Goal: Task Accomplishment & Management: Manage account settings

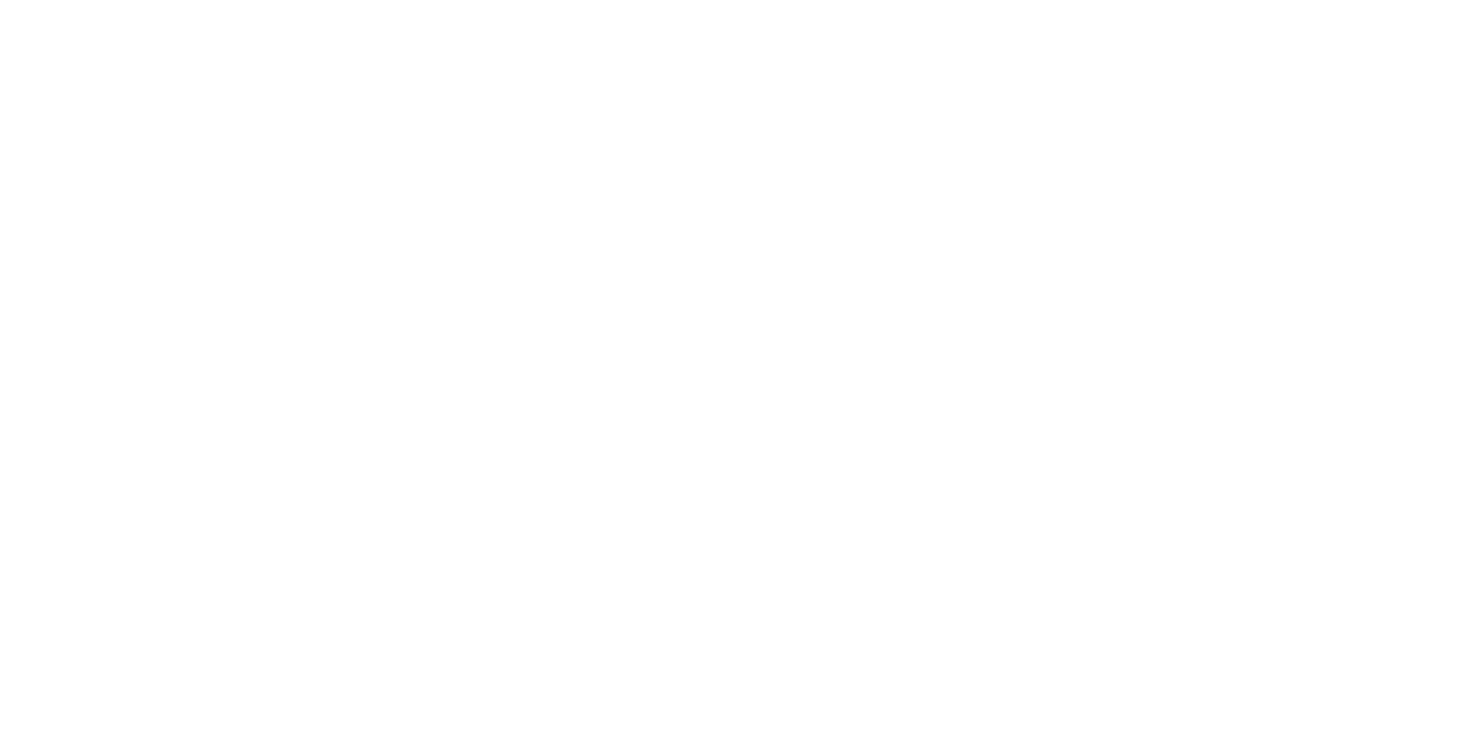
click at [1111, 189] on div at bounding box center [741, 369] width 1482 height 739
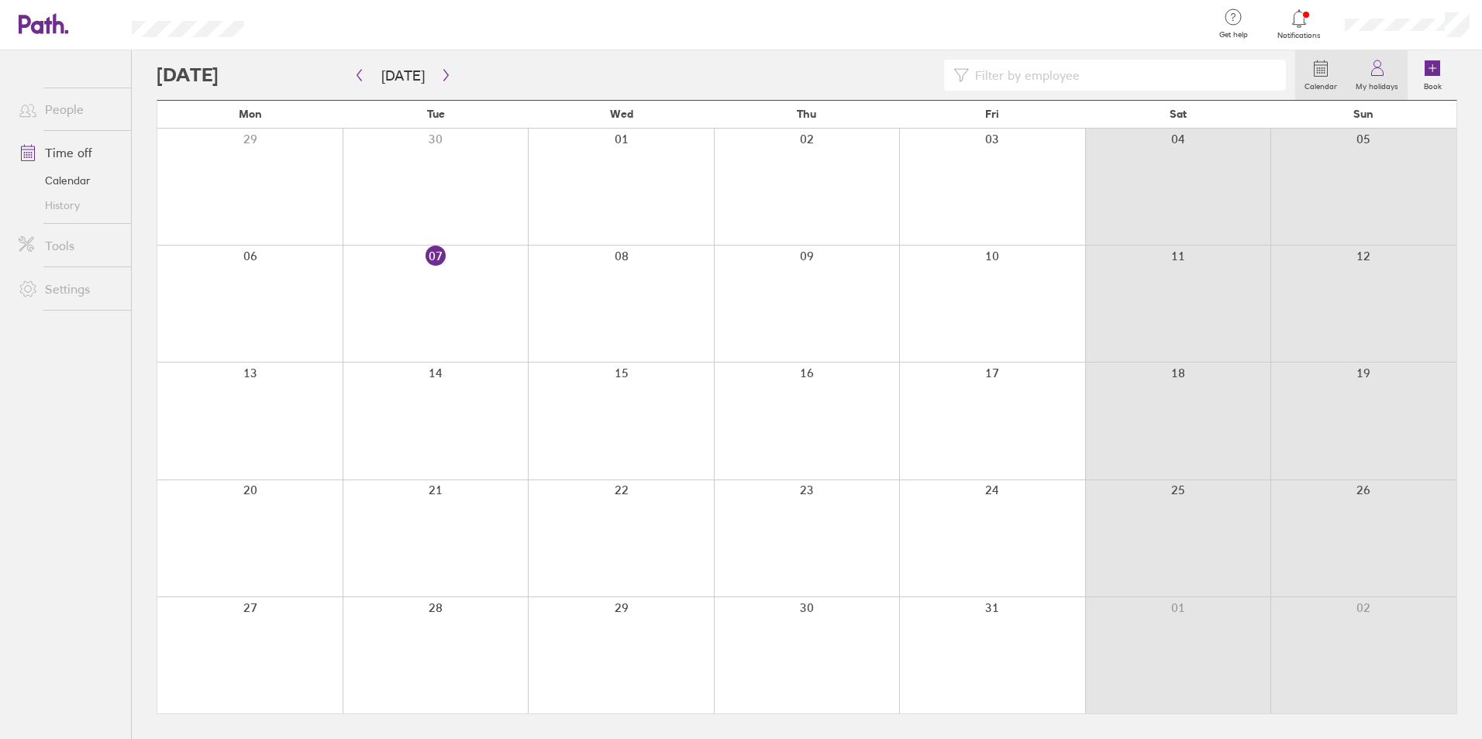
click at [1381, 74] on icon at bounding box center [1377, 68] width 19 height 19
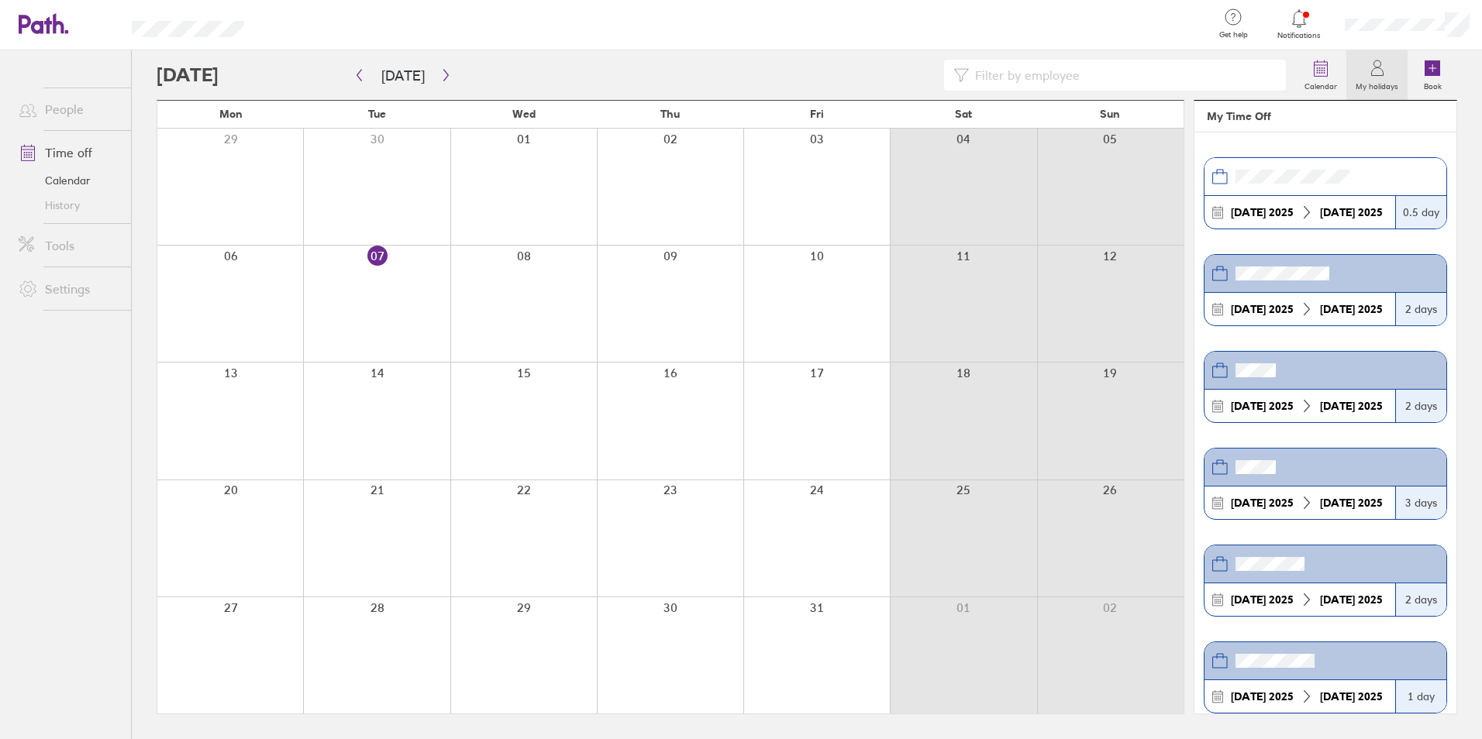
click at [1400, 191] on header at bounding box center [1325, 177] width 242 height 38
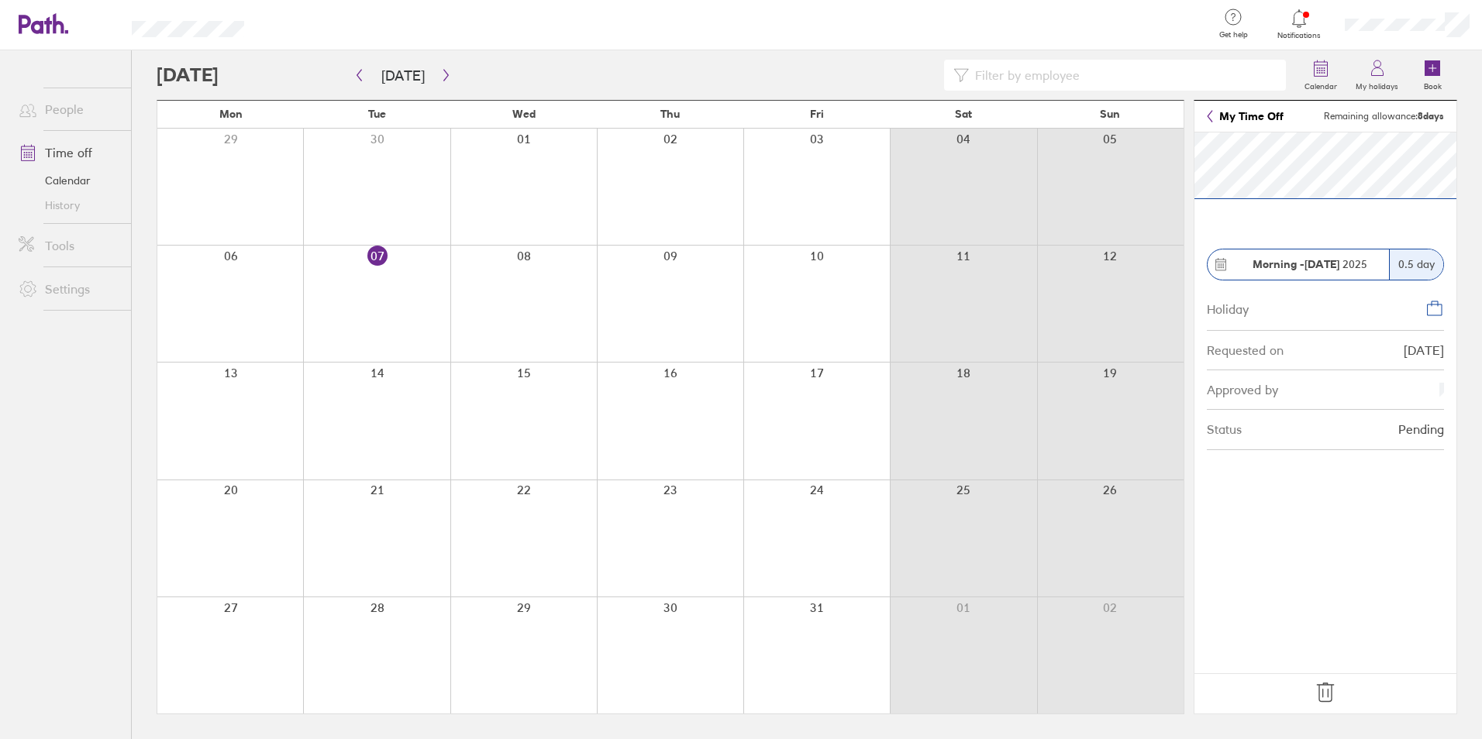
click at [1212, 120] on icon at bounding box center [1210, 116] width 6 height 12
